Goal: Information Seeking & Learning: Learn about a topic

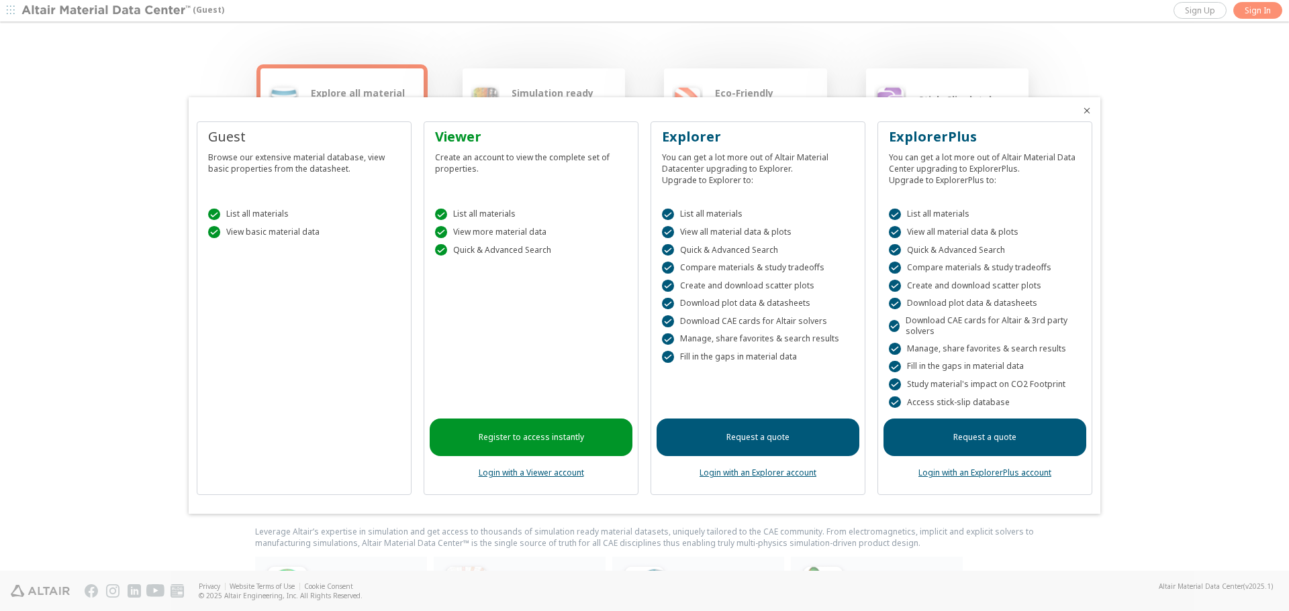
click at [1087, 108] on icon "Close" at bounding box center [1086, 110] width 11 height 11
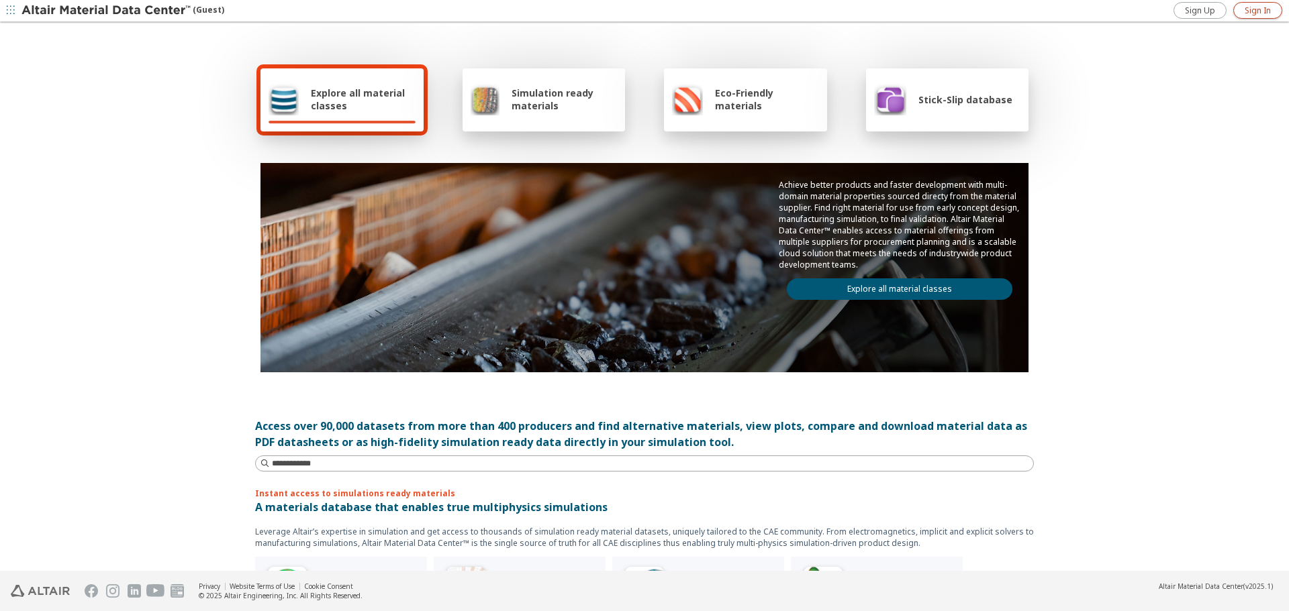
click at [1258, 9] on span "Sign In" at bounding box center [1257, 10] width 26 height 11
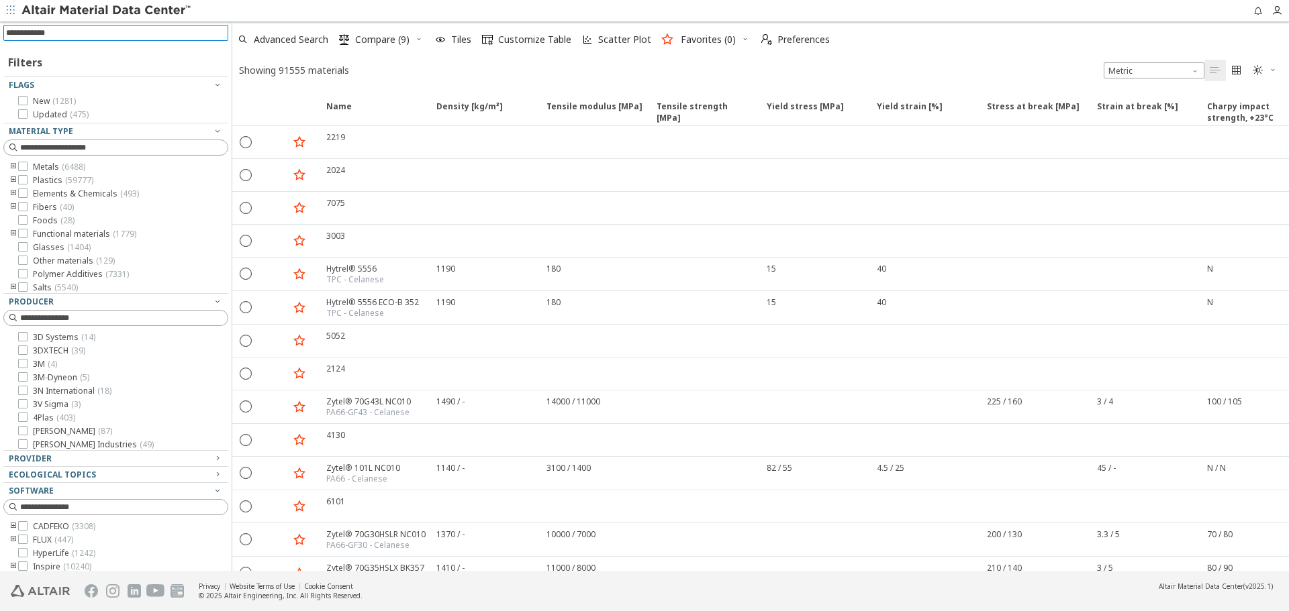
click at [115, 31] on input at bounding box center [117, 33] width 222 height 15
type input "****"
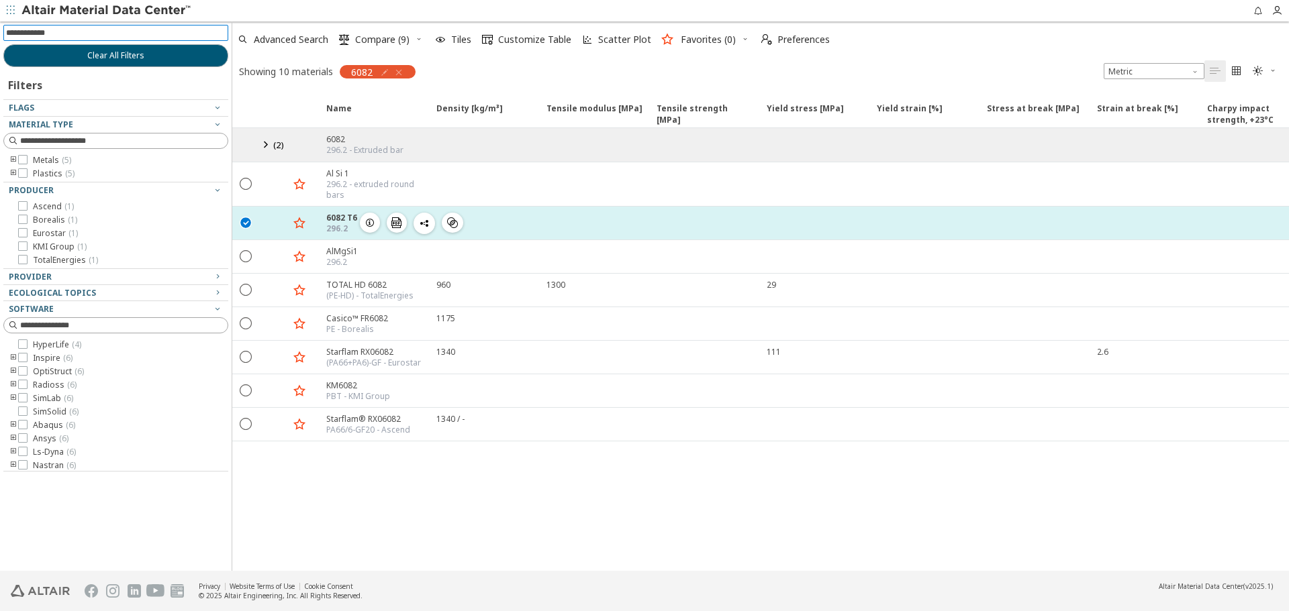
click at [335, 223] on div "296.2" at bounding box center [341, 228] width 31 height 11
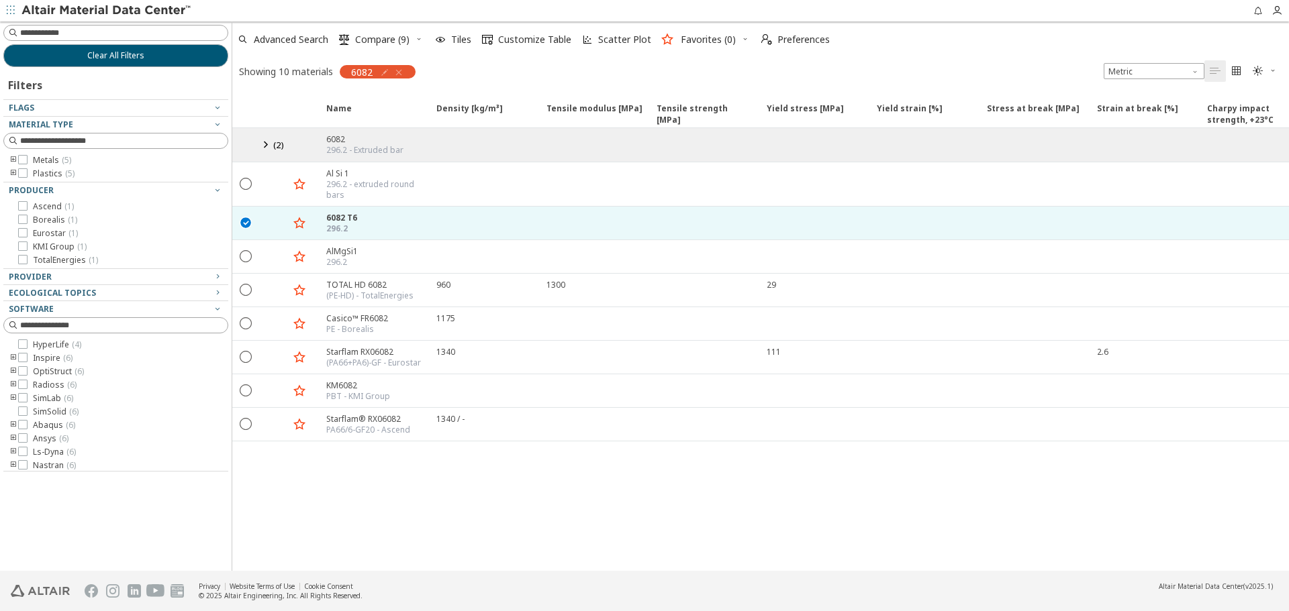
click at [266, 144] on icon at bounding box center [265, 144] width 16 height 17
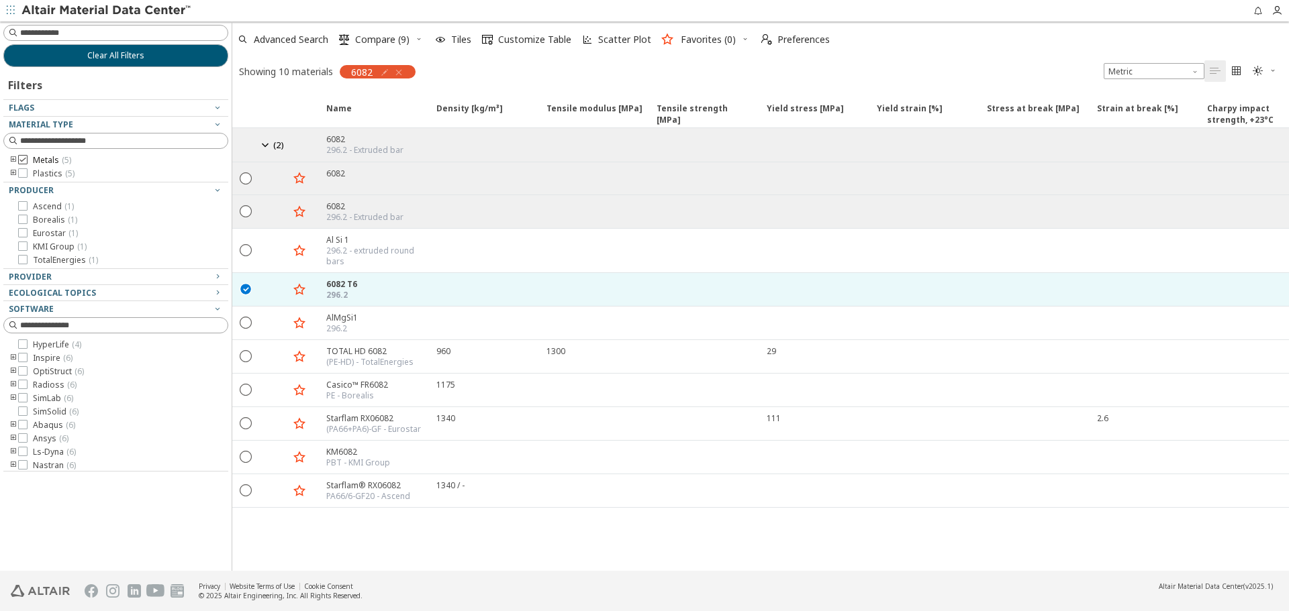
click at [22, 160] on icon at bounding box center [22, 159] width 9 height 9
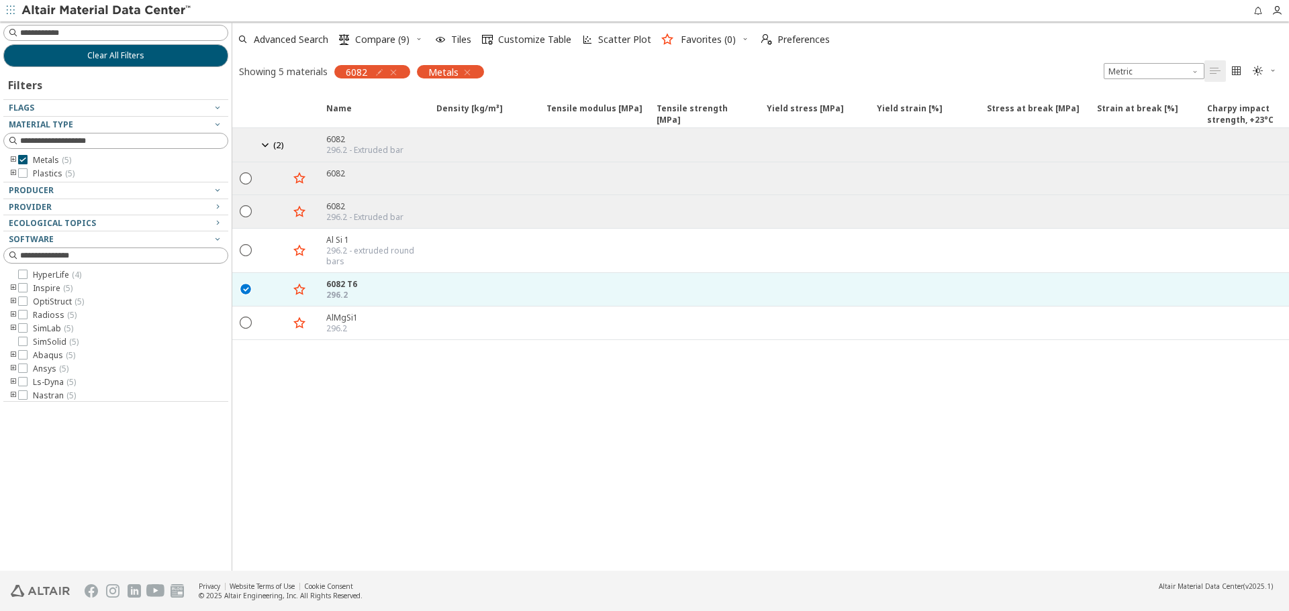
click at [434, 440] on div "Name Density [kg/m³] Density [kg/m³] ISO 1183 Tensile modulus [MPa] Tensile mod…" at bounding box center [760, 331] width 1056 height 479
click at [265, 144] on icon at bounding box center [265, 144] width 16 height 17
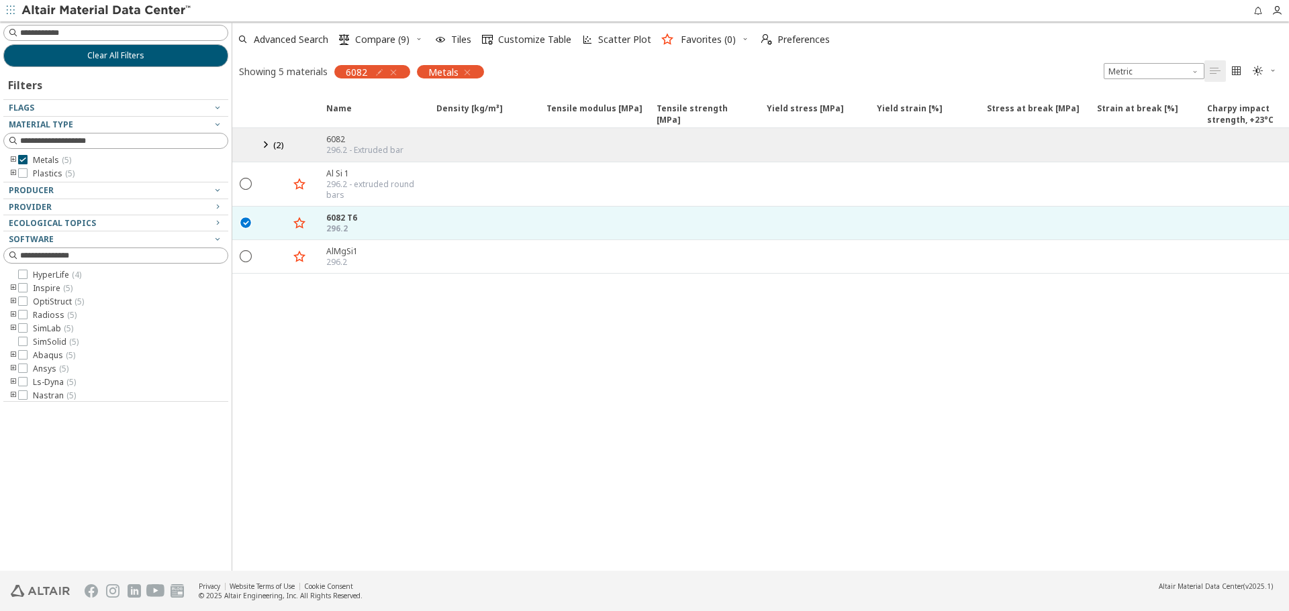
click at [265, 144] on icon at bounding box center [265, 144] width 16 height 17
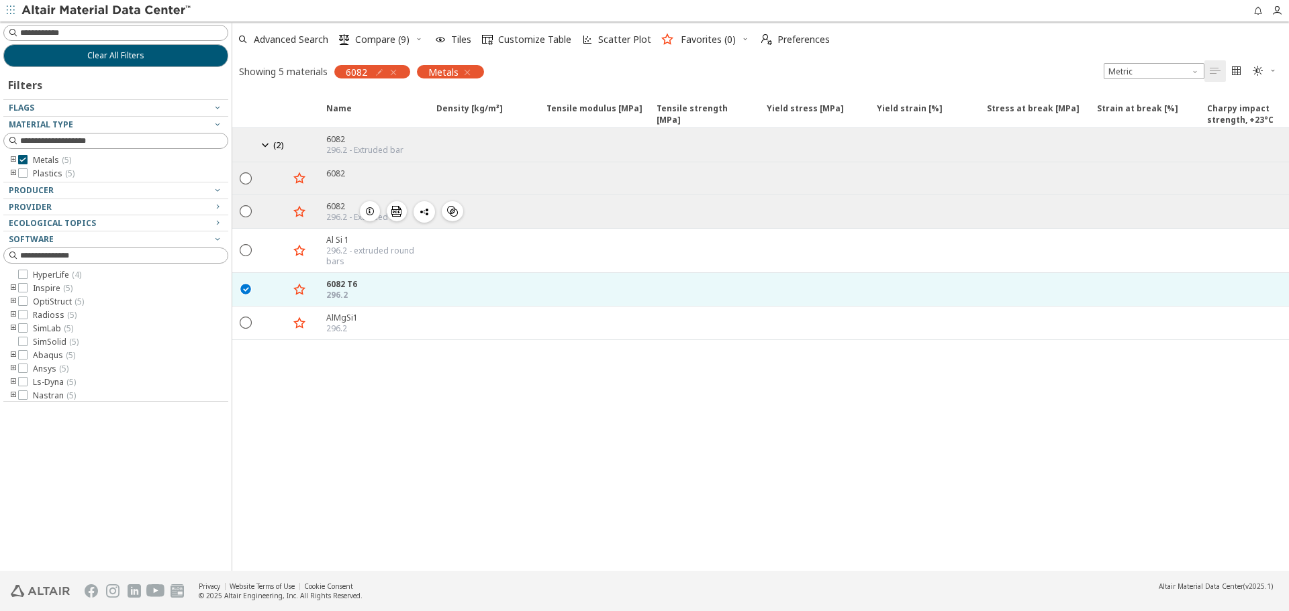
click at [329, 210] on div "6082" at bounding box center [364, 206] width 77 height 11
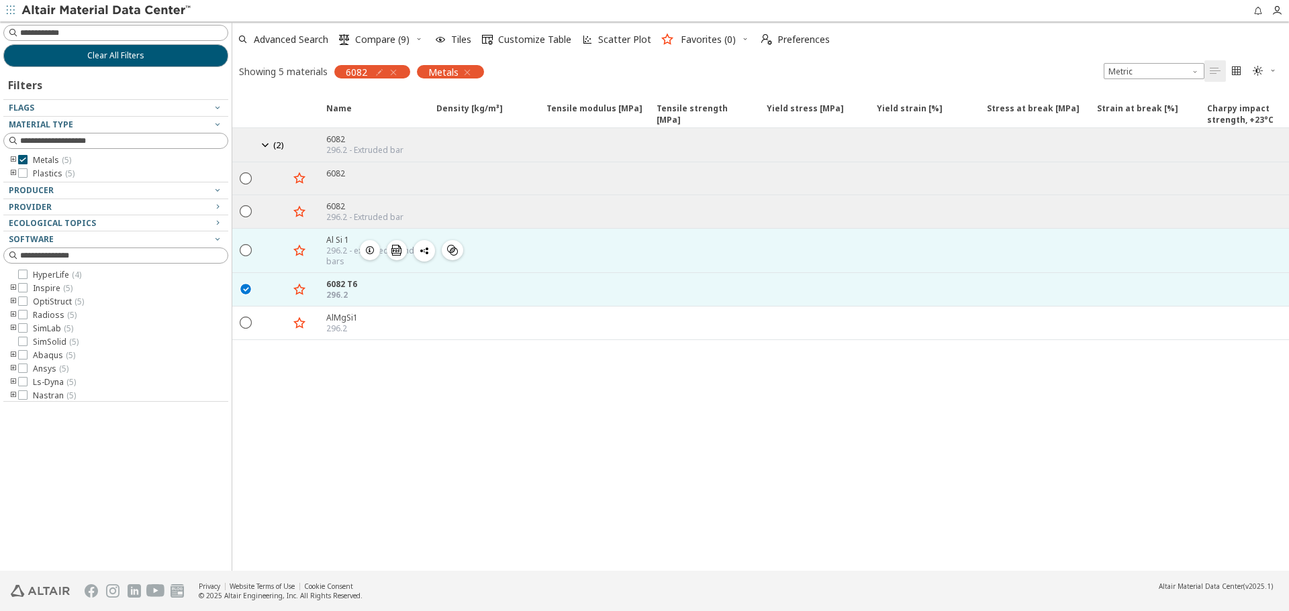
click at [362, 249] on span "button" at bounding box center [370, 250] width 16 height 20
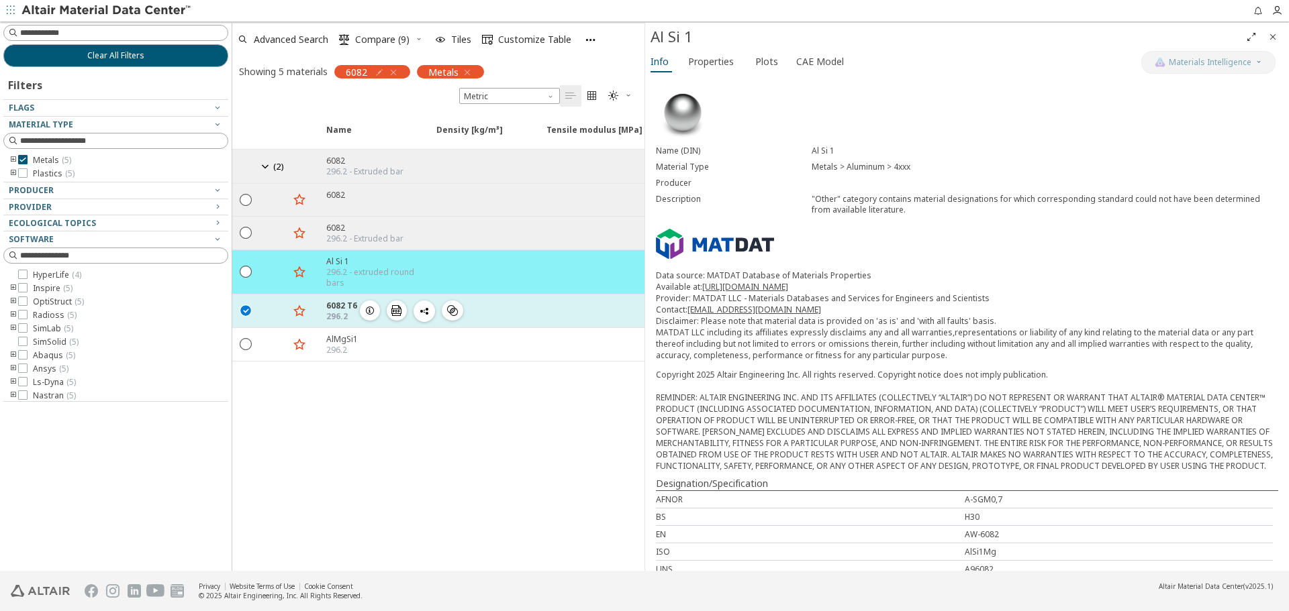
click at [368, 315] on icon "button" at bounding box center [369, 310] width 11 height 11
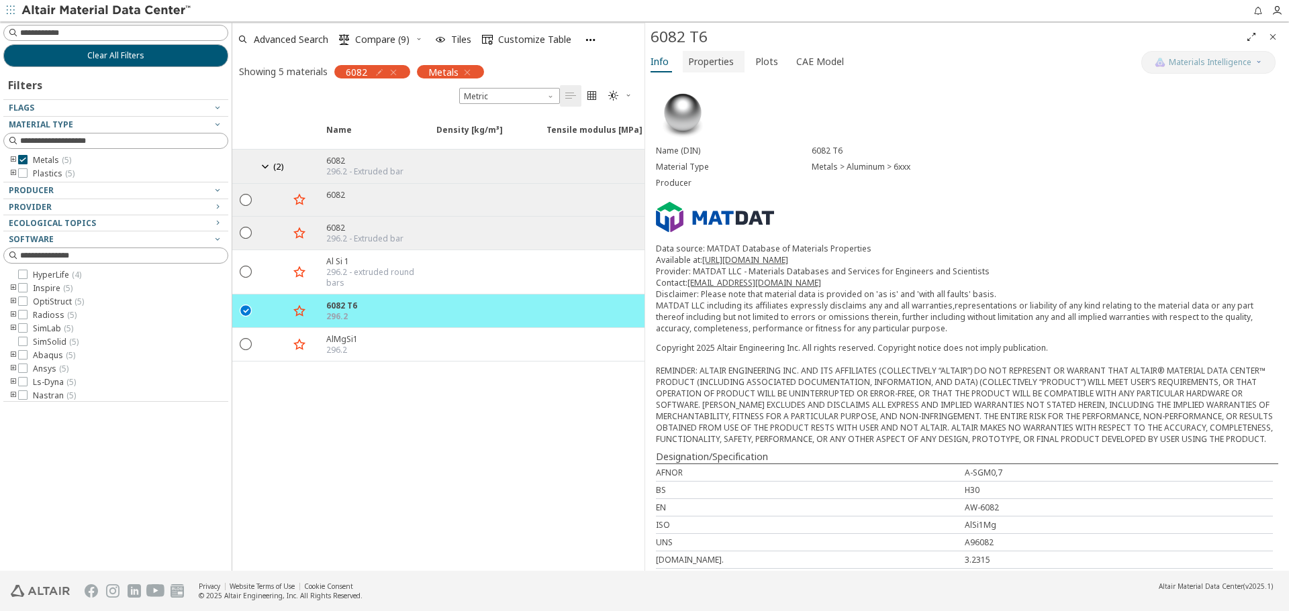
click at [715, 53] on span "Properties" at bounding box center [711, 61] width 46 height 21
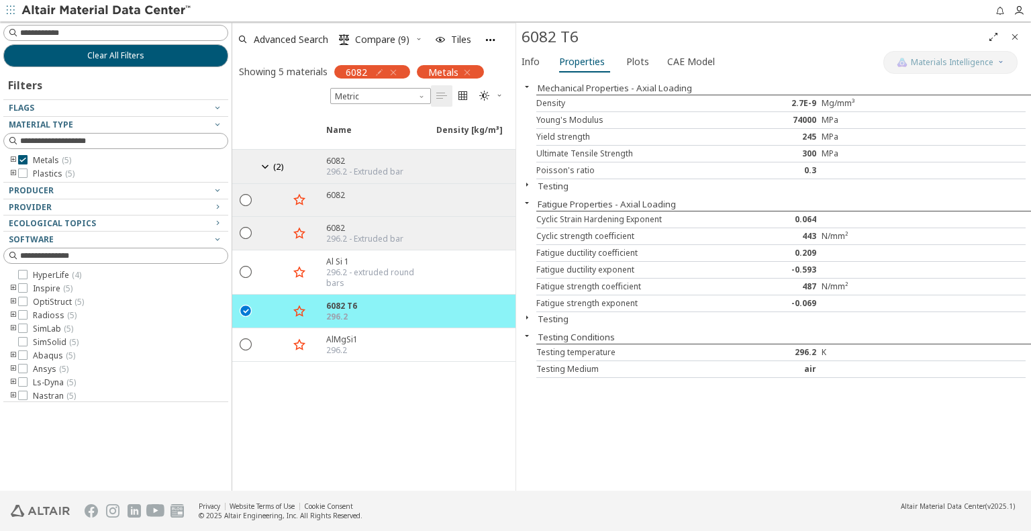
click at [621, 421] on div "Mechanical Properties - Axial Loading Density 2.7E-9 Mg/mm³ Young's Modulus 740…" at bounding box center [773, 283] width 515 height 415
click at [704, 97] on div "Density 2.7E-9 Mg/mm³" at bounding box center [780, 103] width 489 height 17
click at [528, 182] on icon "button" at bounding box center [526, 184] width 11 height 11
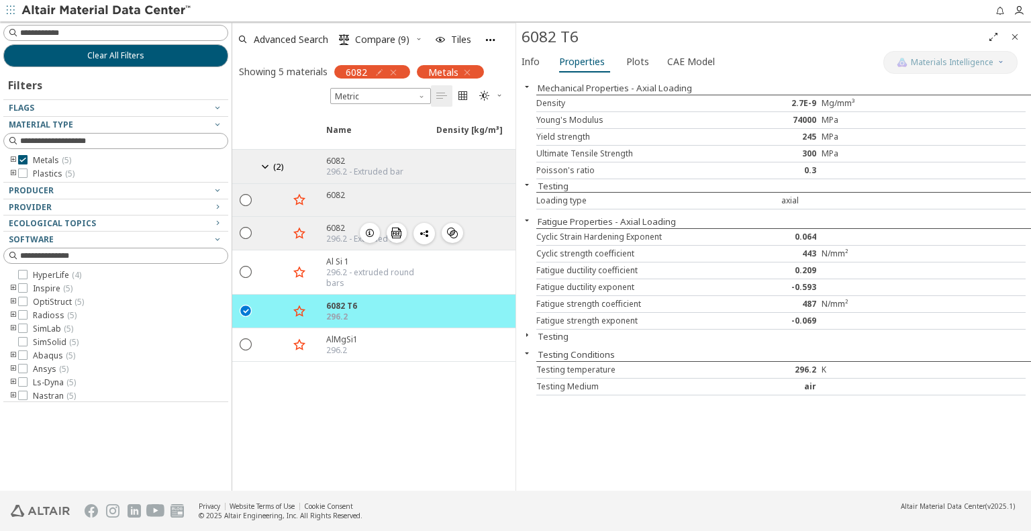
click at [333, 234] on div "296.2 - Extruded bar" at bounding box center [364, 239] width 77 height 11
click at [343, 158] on div "6082" at bounding box center [364, 160] width 77 height 11
click at [368, 228] on icon "button" at bounding box center [369, 233] width 11 height 11
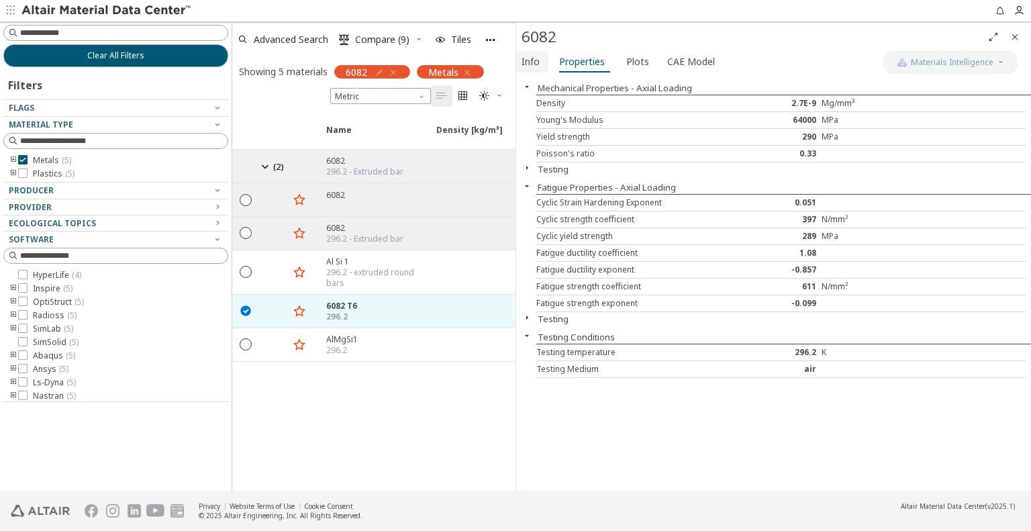
click at [542, 62] on button "Info" at bounding box center [532, 61] width 32 height 21
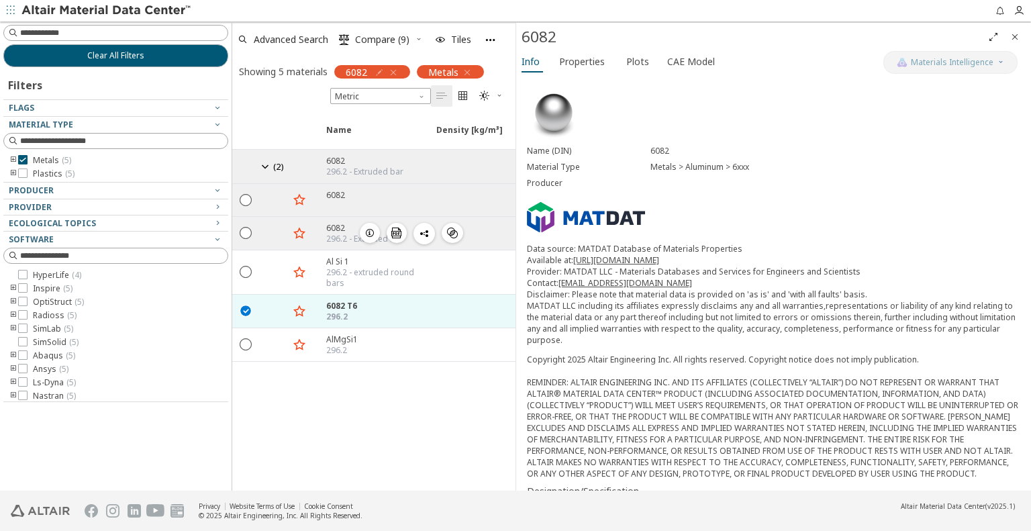
click at [336, 234] on div "296.2 - Extruded bar" at bounding box center [364, 239] width 77 height 11
click at [325, 201] on div "6082  " at bounding box center [373, 200] width 110 height 32
click at [366, 195] on icon "button" at bounding box center [369, 194] width 11 height 11
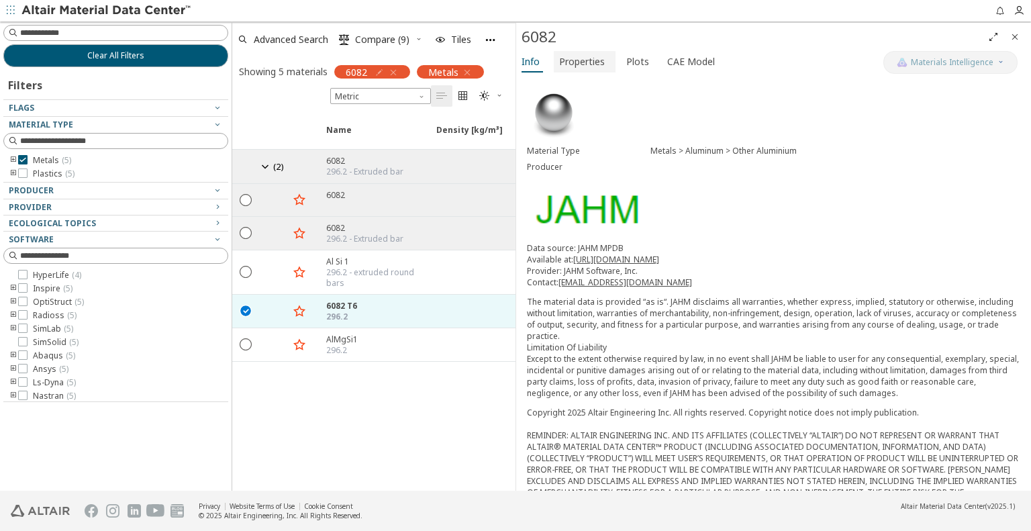
click at [587, 60] on span "Properties" at bounding box center [582, 61] width 46 height 21
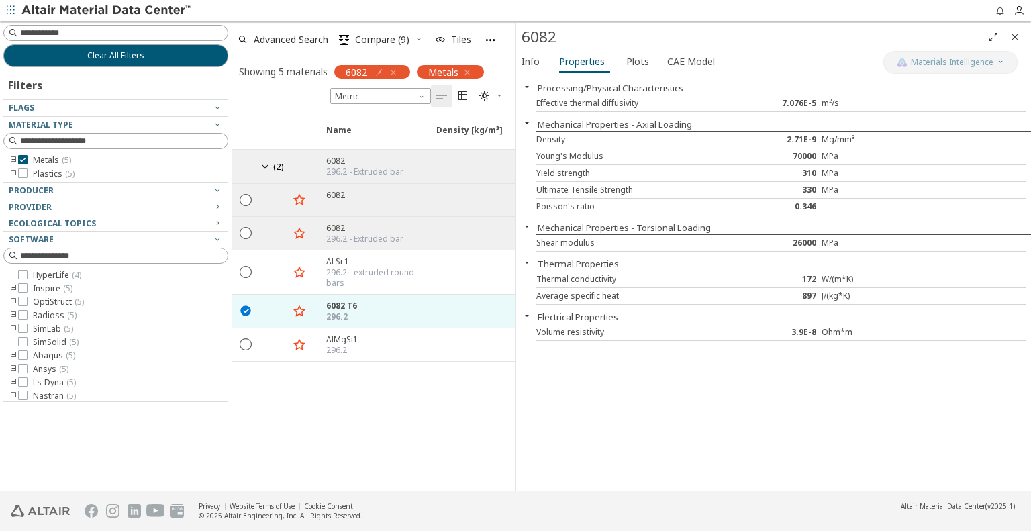
click at [1015, 39] on icon "Close" at bounding box center [1014, 37] width 11 height 11
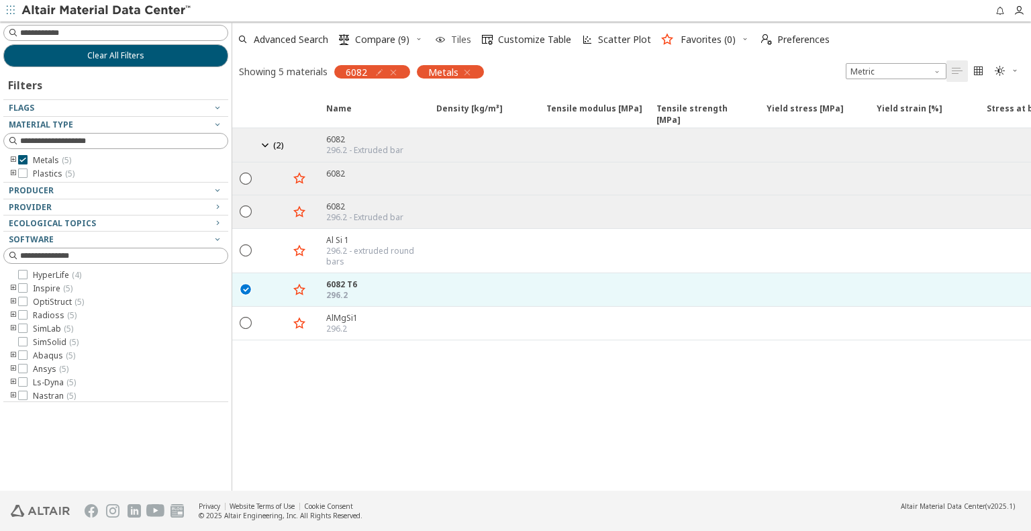
click at [459, 37] on span "Tiles" at bounding box center [461, 39] width 20 height 9
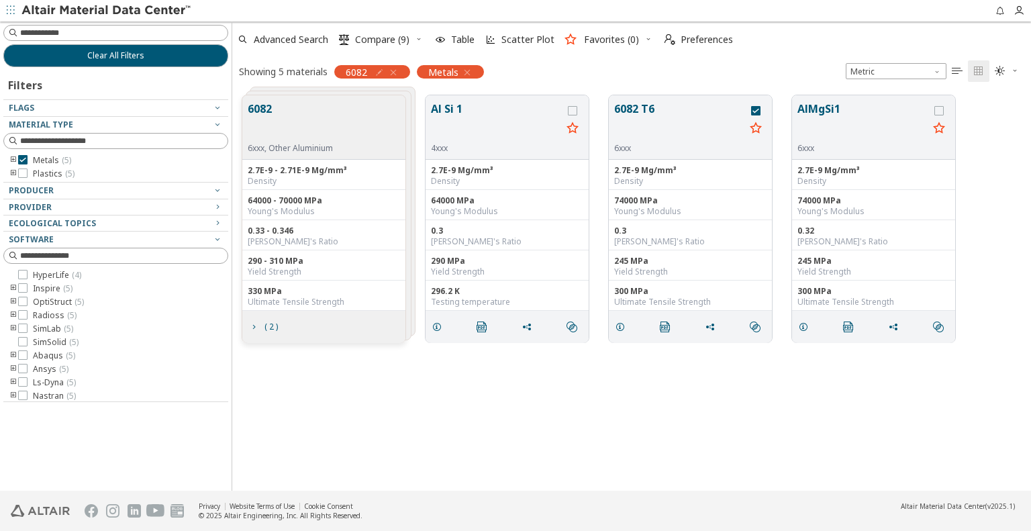
scroll to position [396, 788]
click at [395, 72] on icon "button" at bounding box center [393, 72] width 11 height 11
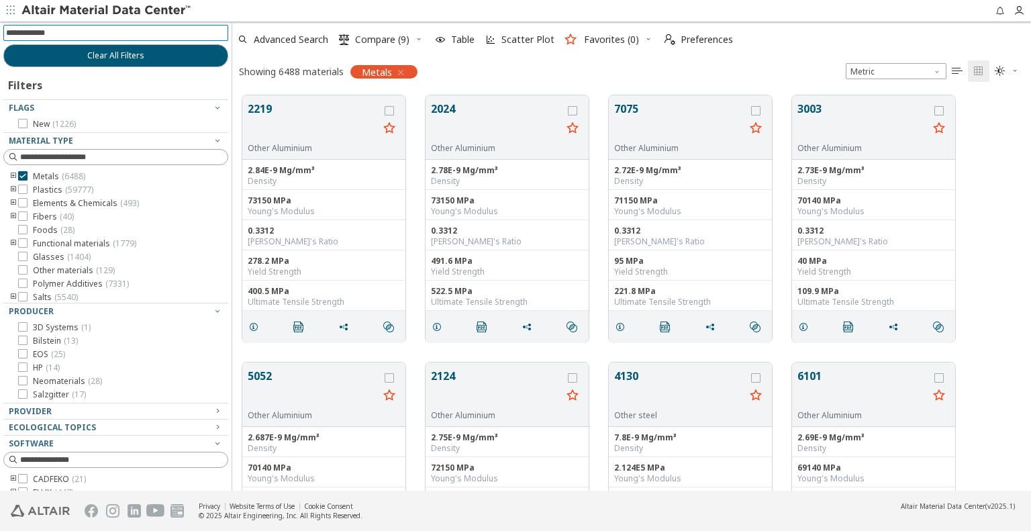
click at [91, 34] on input at bounding box center [117, 33] width 222 height 15
type input "****"
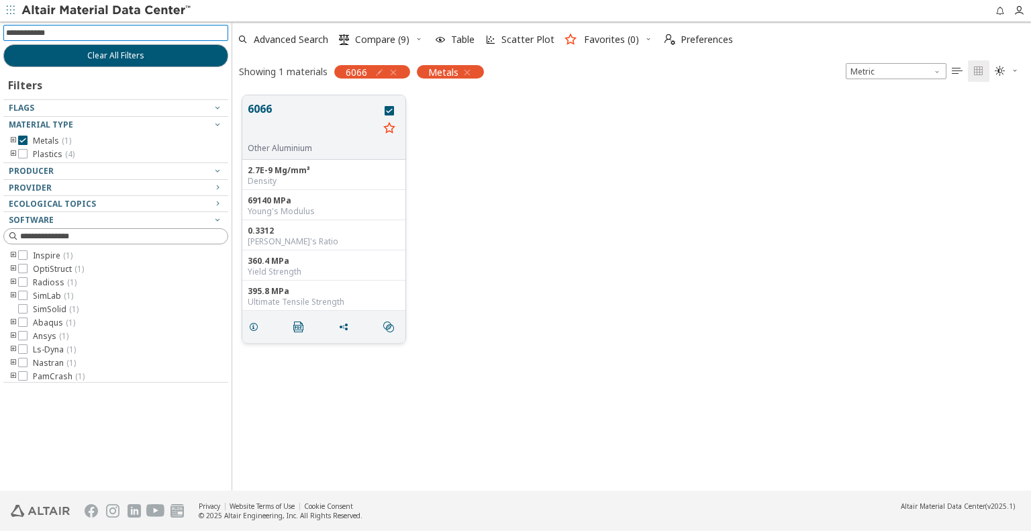
click at [276, 110] on button "6066" at bounding box center [313, 122] width 131 height 42
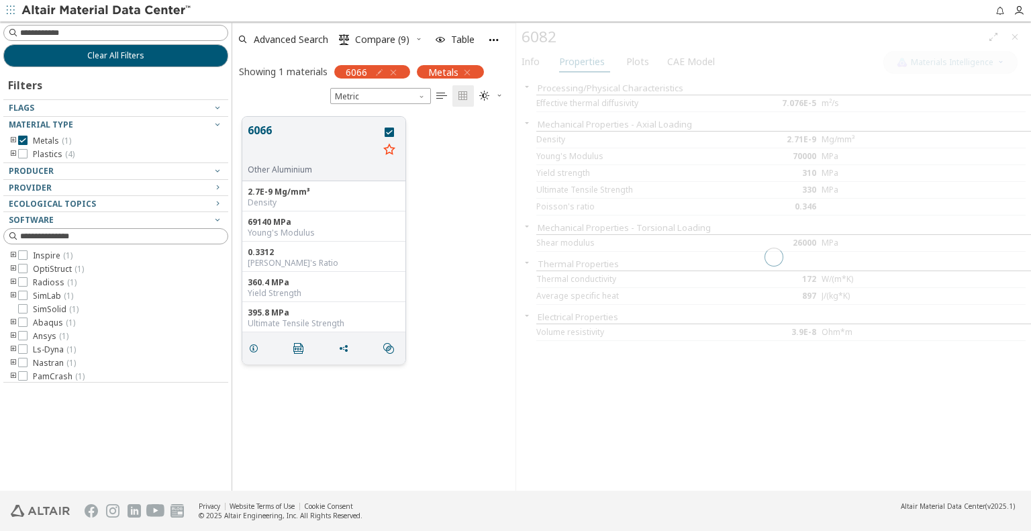
scroll to position [374, 272]
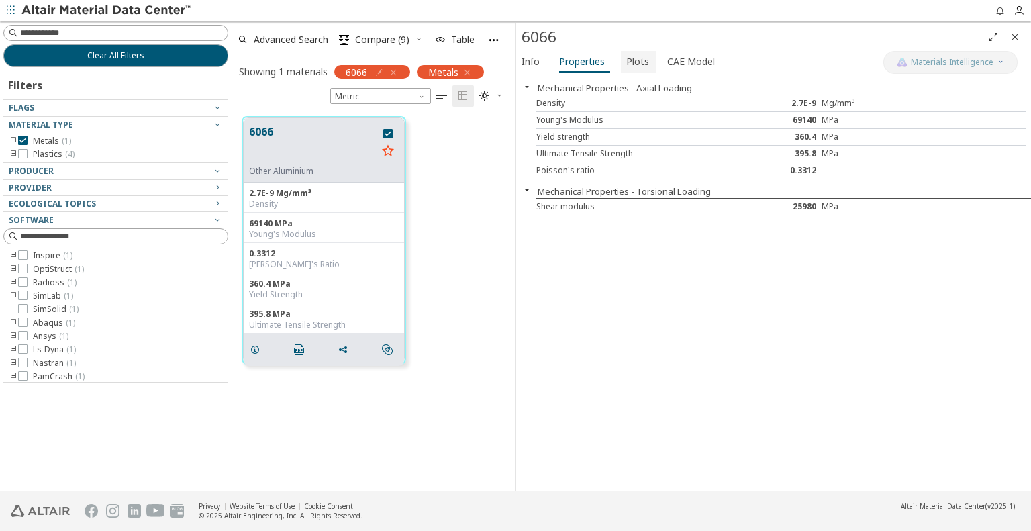
click at [642, 60] on span "Plots" at bounding box center [637, 61] width 23 height 21
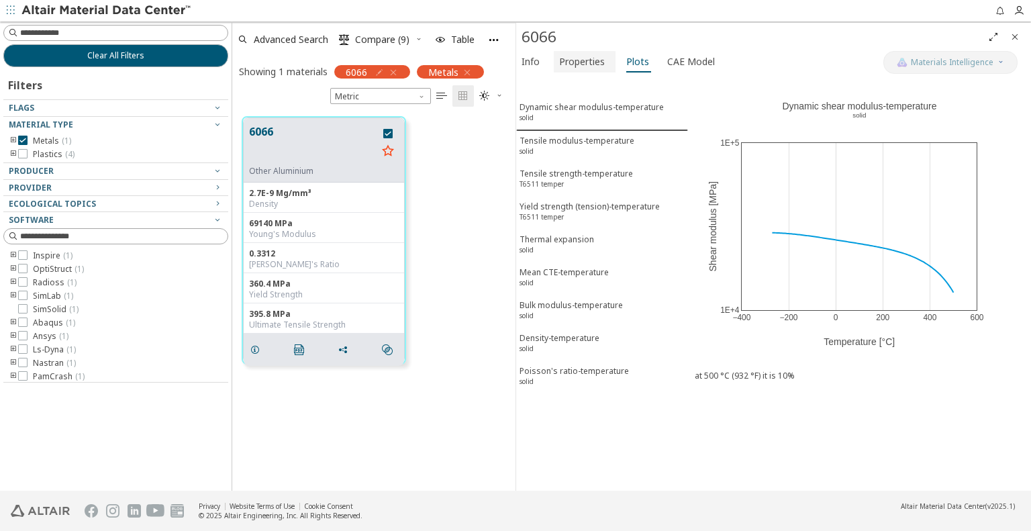
click at [569, 56] on span "Properties" at bounding box center [582, 61] width 46 height 21
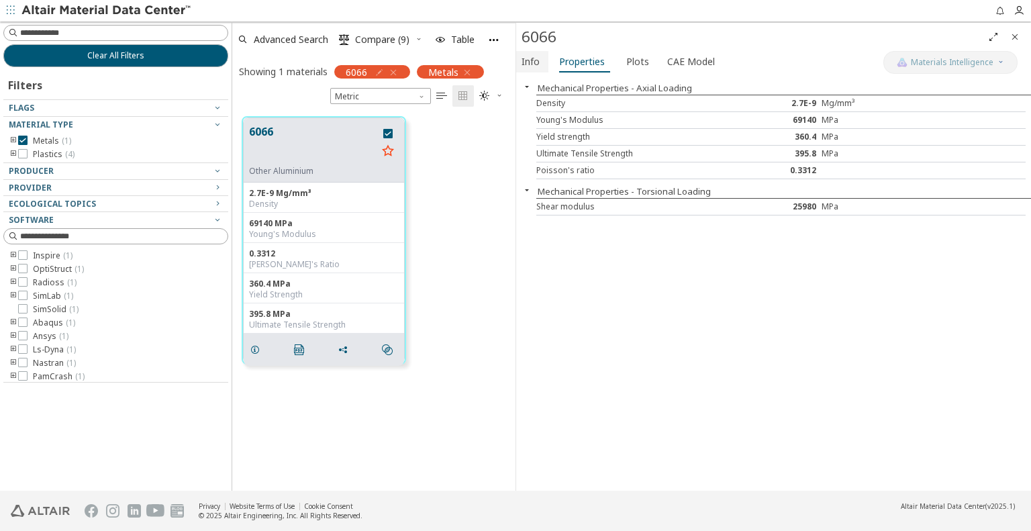
click at [533, 66] on span "Info" at bounding box center [530, 61] width 18 height 21
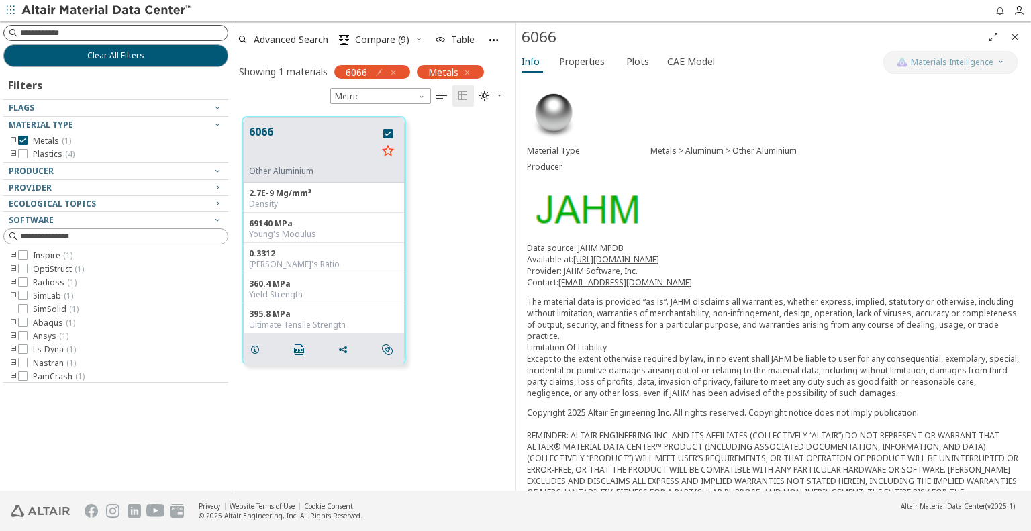
click at [73, 38] on input at bounding box center [123, 32] width 207 height 13
click at [395, 68] on icon "button" at bounding box center [393, 72] width 11 height 11
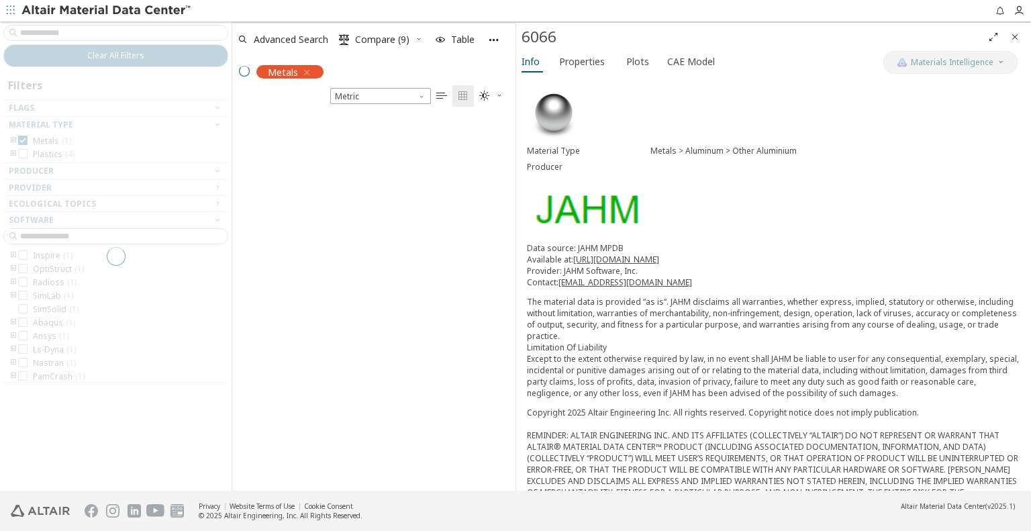
click at [110, 32] on div at bounding box center [116, 255] width 232 height 469
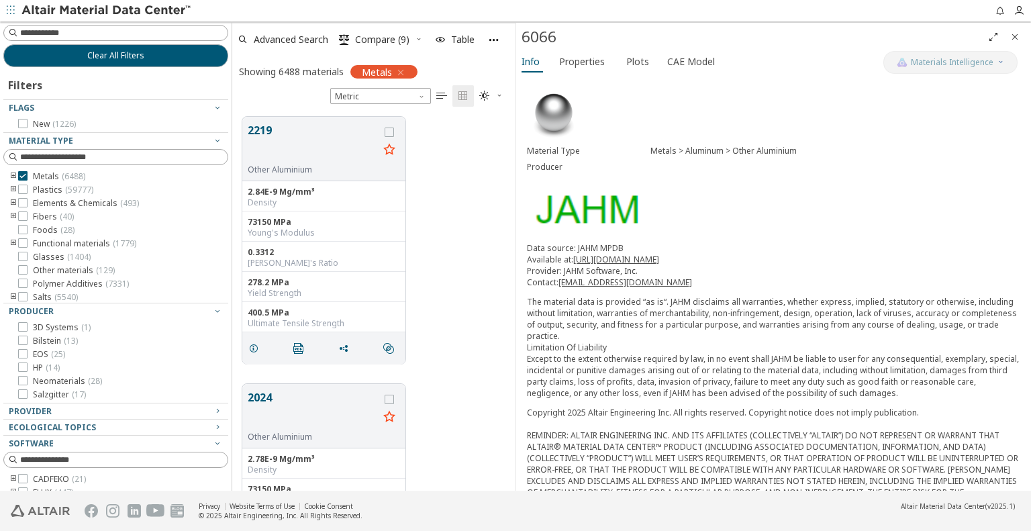
click at [110, 32] on input at bounding box center [123, 32] width 207 height 13
type input "****"
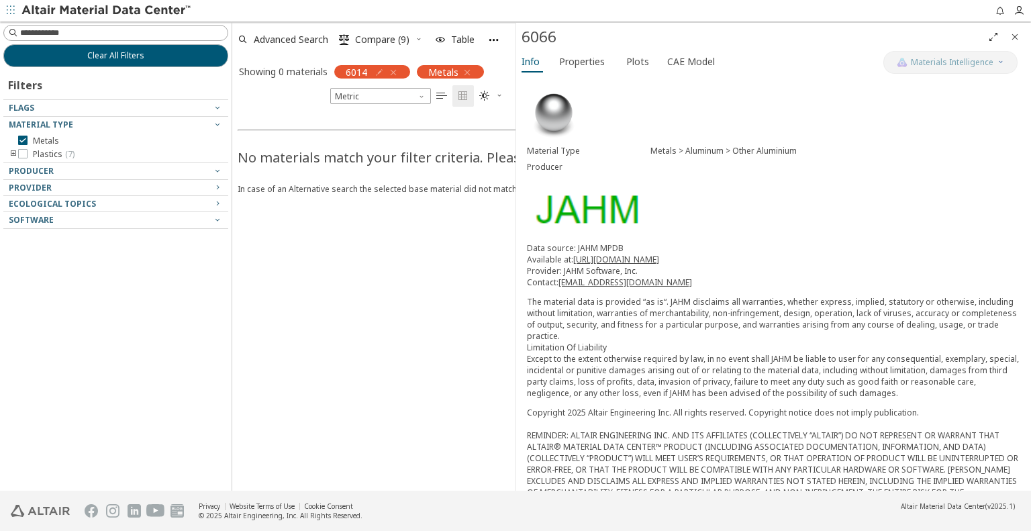
click at [464, 72] on icon "button" at bounding box center [467, 72] width 11 height 11
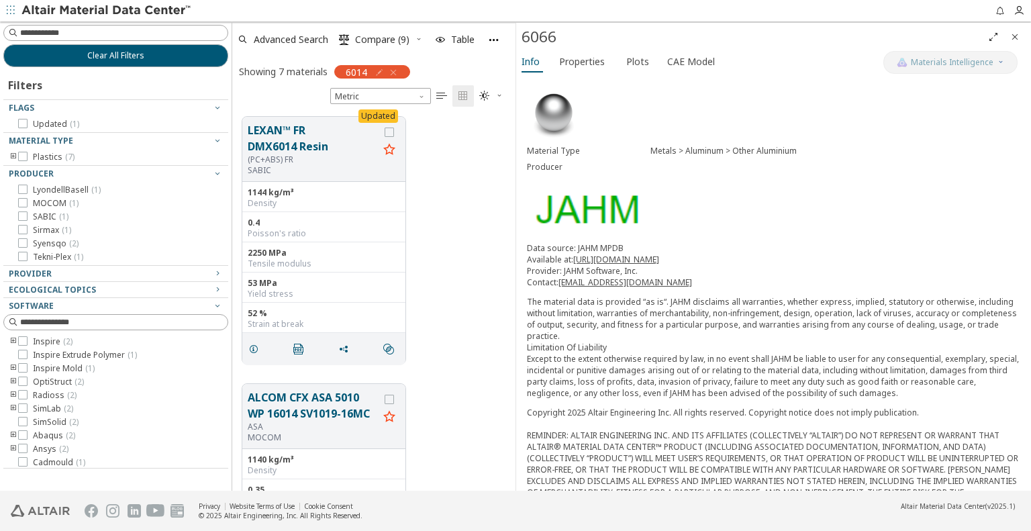
click at [394, 72] on icon "button" at bounding box center [393, 72] width 11 height 11
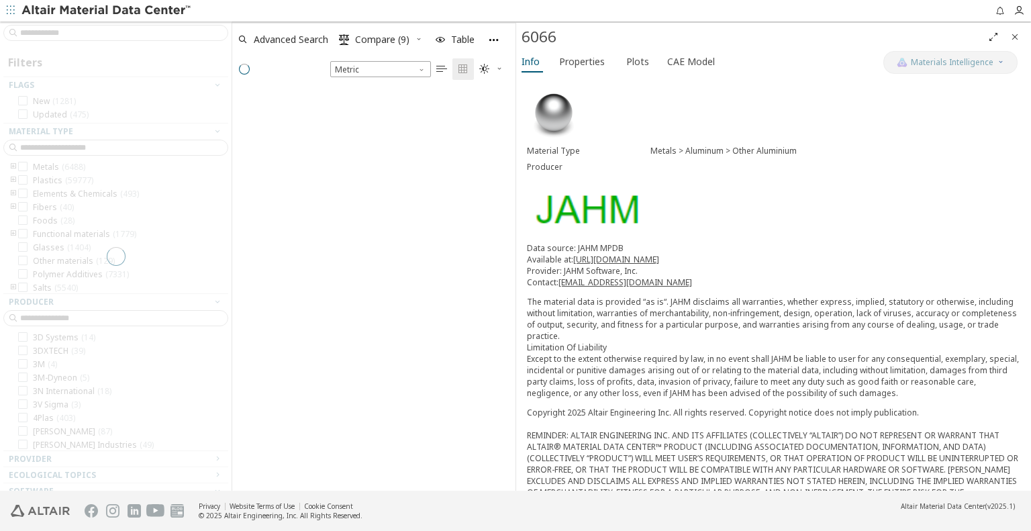
scroll to position [376, 272]
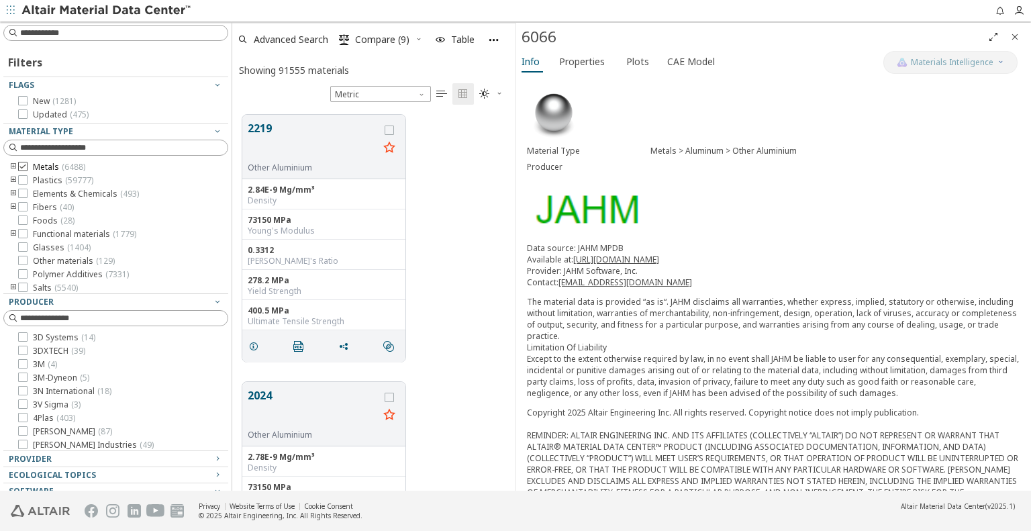
click at [23, 164] on icon at bounding box center [22, 166] width 9 height 9
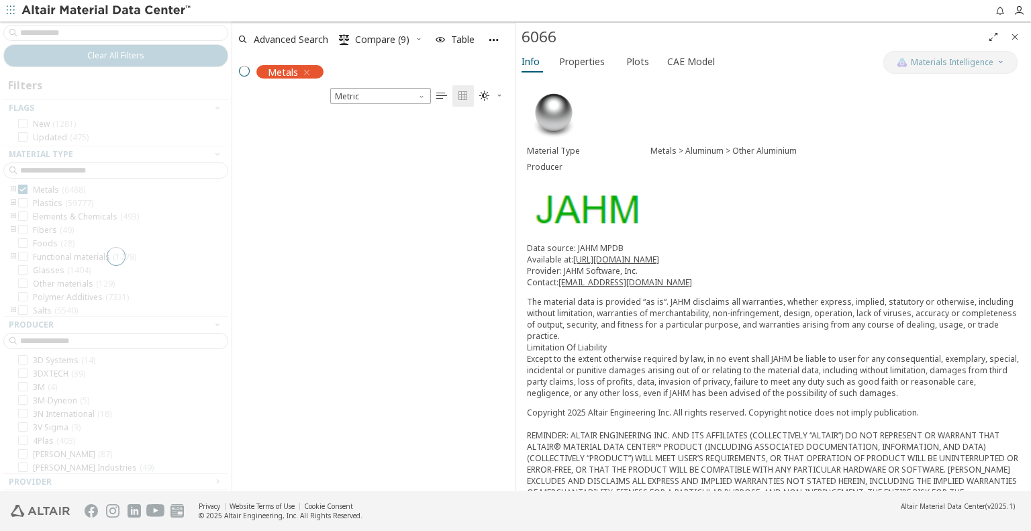
scroll to position [11, 11]
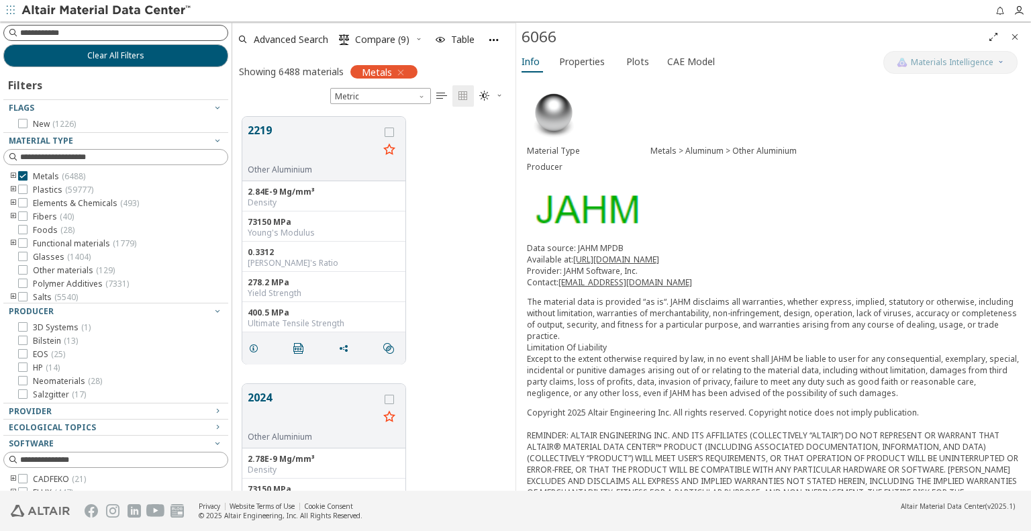
click at [74, 33] on input at bounding box center [123, 32] width 207 height 13
type input "****"
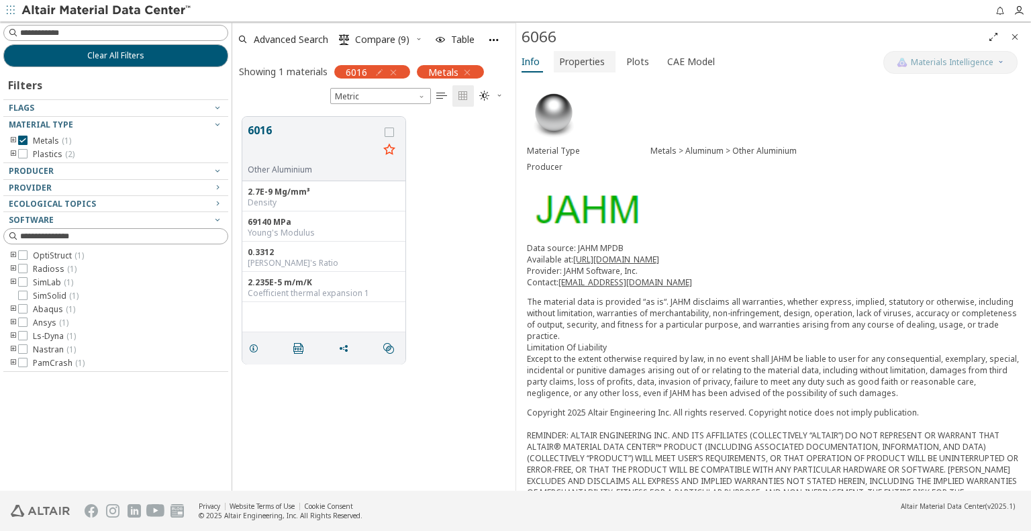
click at [597, 68] on span "Properties" at bounding box center [582, 61] width 46 height 21
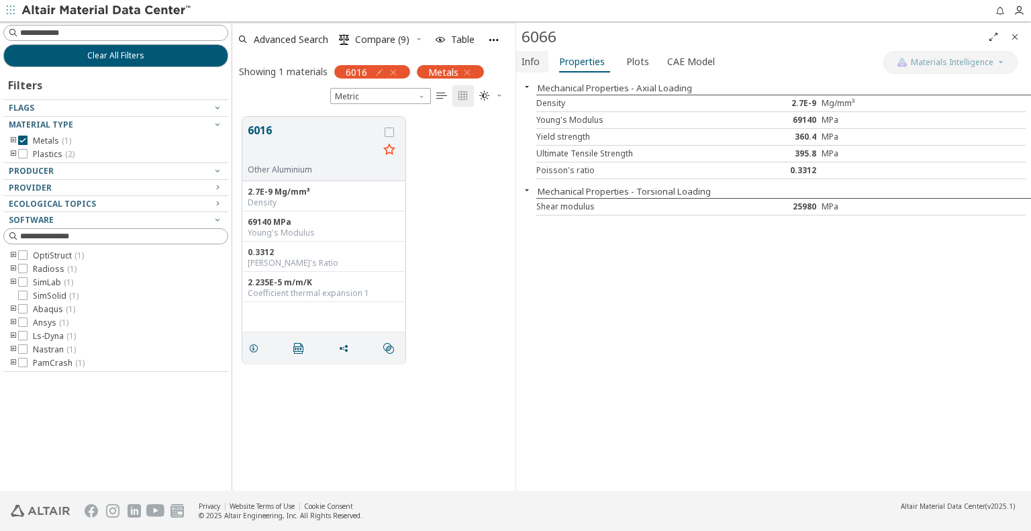
click at [537, 54] on span "Info" at bounding box center [530, 61] width 18 height 21
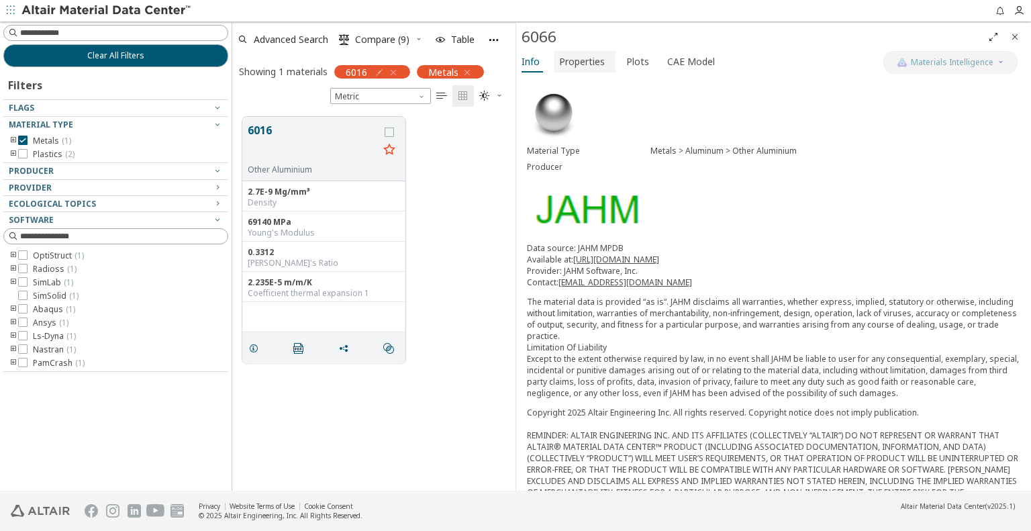
click at [597, 59] on span "Properties" at bounding box center [582, 61] width 46 height 21
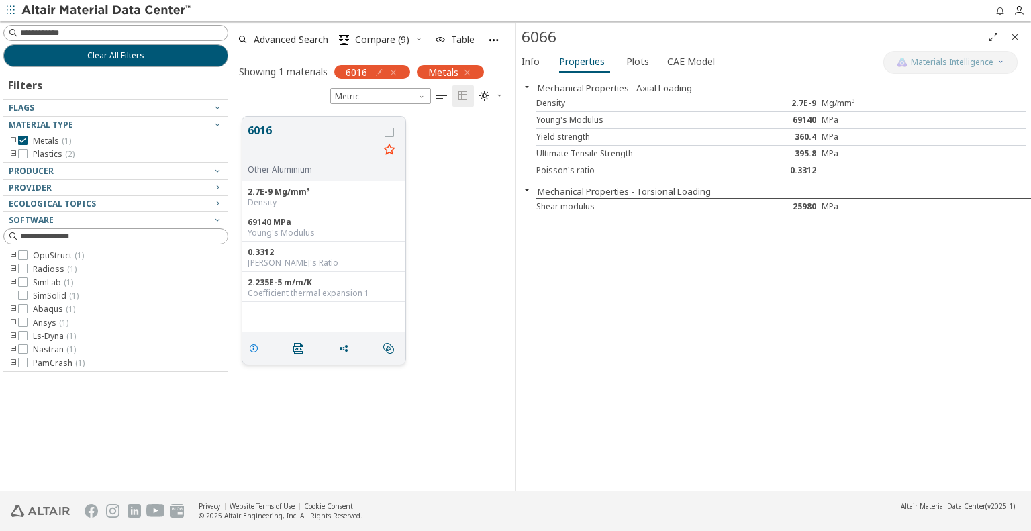
click at [252, 348] on icon "grid" at bounding box center [253, 348] width 11 height 11
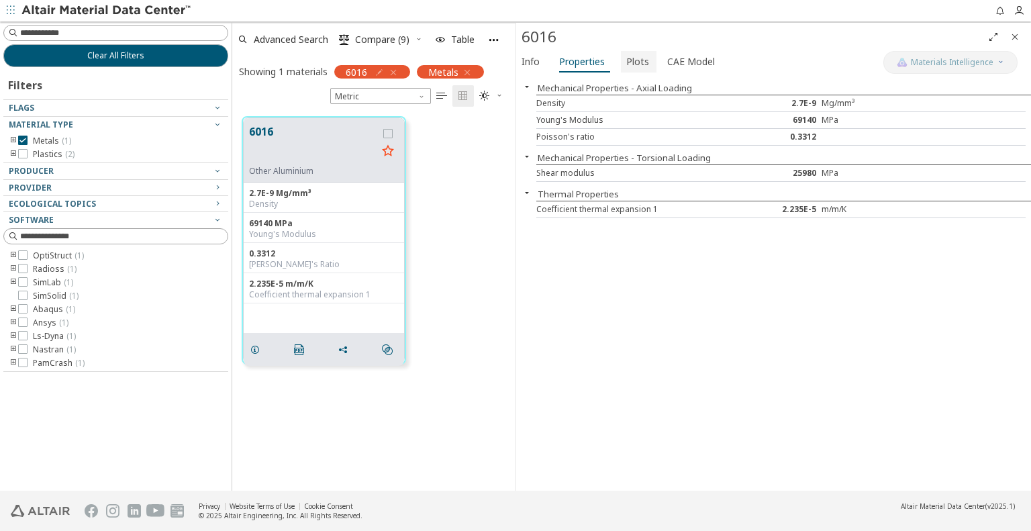
click at [630, 61] on span "Plots" at bounding box center [637, 61] width 23 height 21
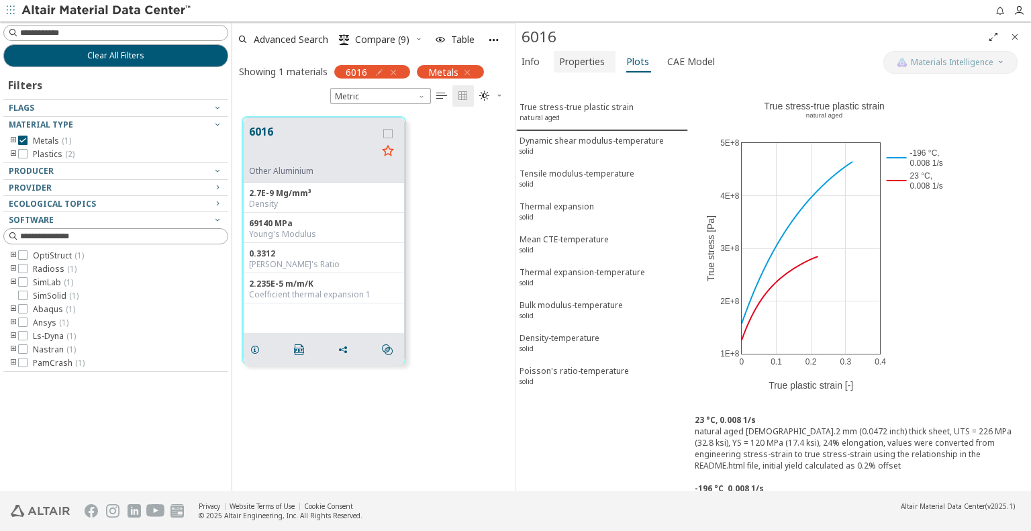
click at [579, 64] on span "Properties" at bounding box center [582, 61] width 46 height 21
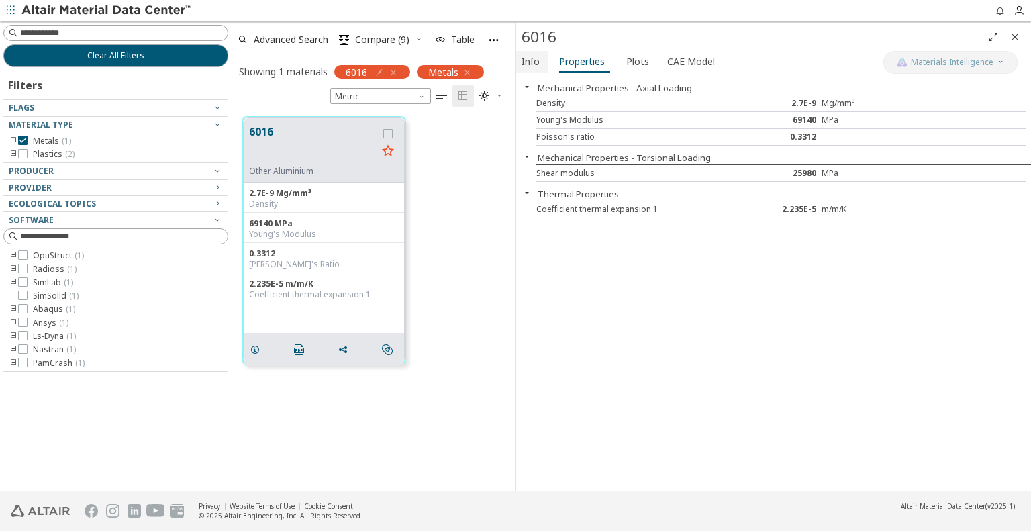
click at [532, 62] on span "Info" at bounding box center [530, 61] width 18 height 21
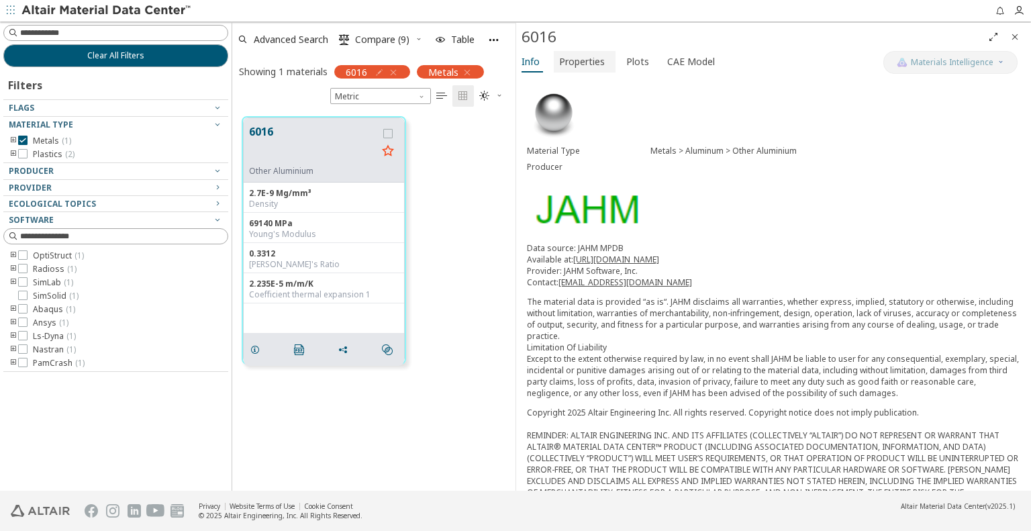
click at [599, 62] on span "Properties" at bounding box center [582, 61] width 46 height 21
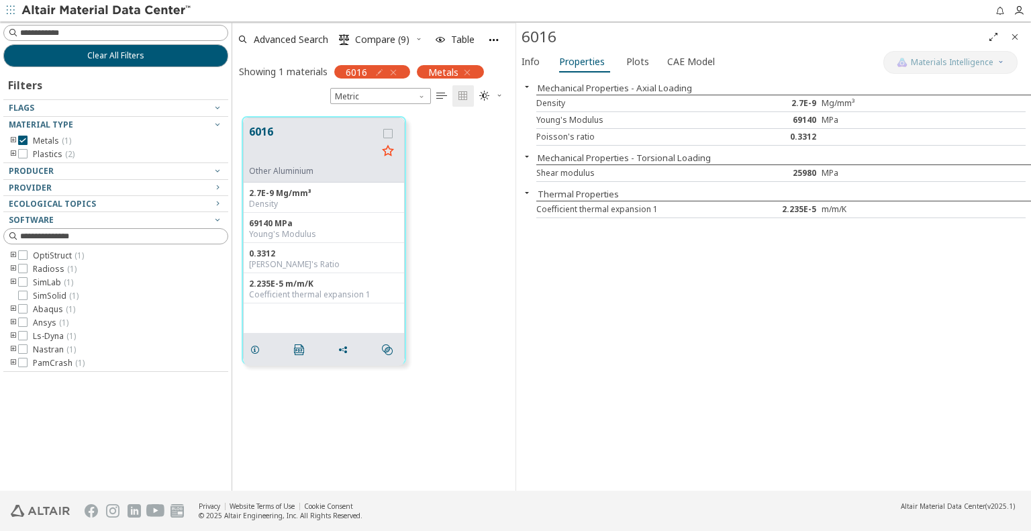
click at [635, 410] on div "Mechanical Properties - Axial Loading Density 2.7E-9 Mg/mm³ Young's Modulus 691…" at bounding box center [773, 283] width 515 height 415
